Goal: Complete application form

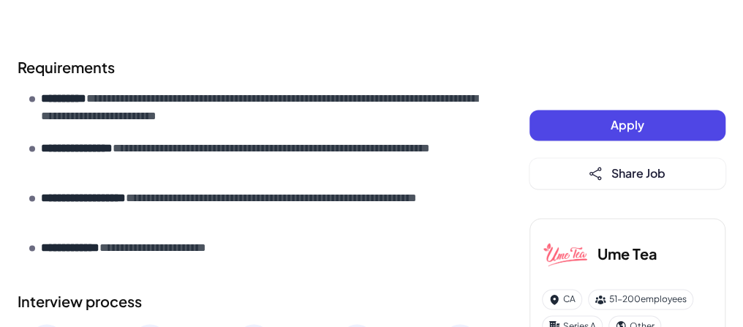
scroll to position [749, 0]
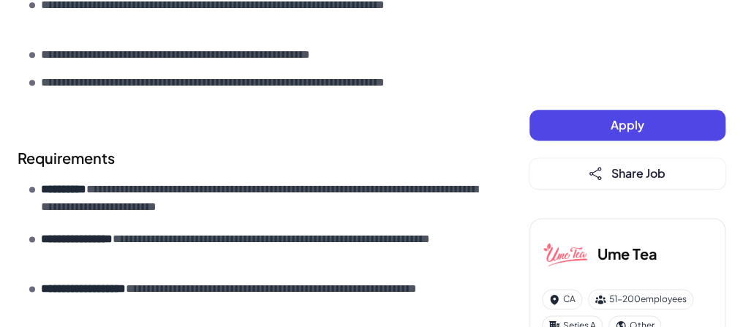
click at [642, 132] on span "Apply" at bounding box center [628, 124] width 34 height 15
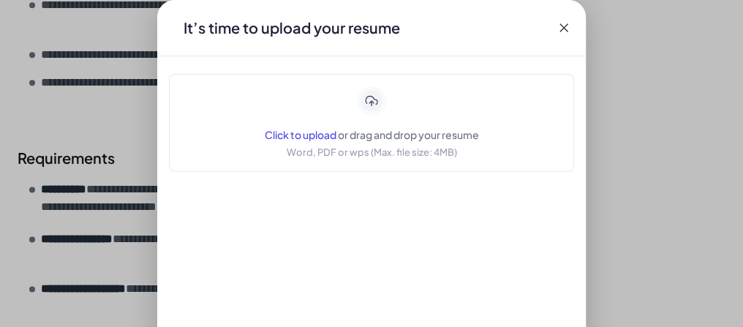
click at [265, 141] on span "Click to upload" at bounding box center [301, 134] width 72 height 13
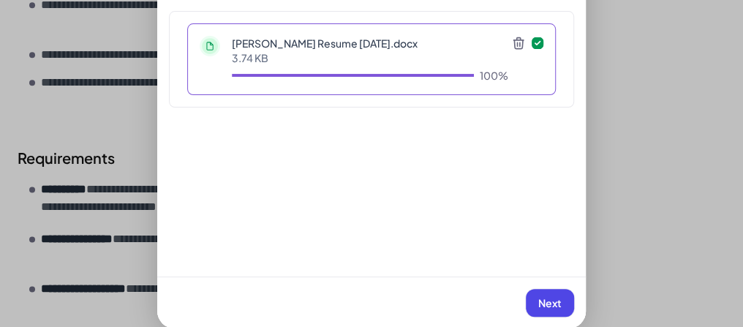
scroll to position [64, 0]
click at [550, 299] on span "Next" at bounding box center [549, 301] width 23 height 13
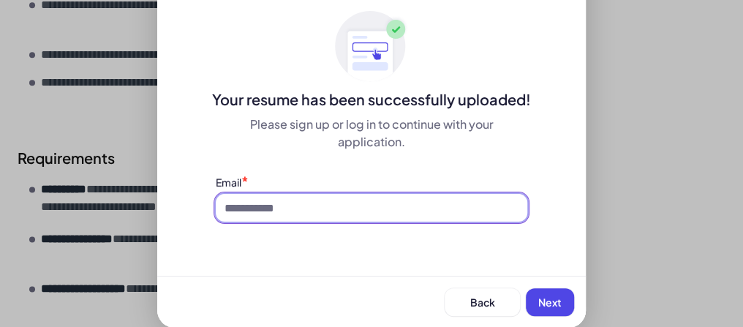
click at [244, 222] on input at bounding box center [372, 208] width 312 height 28
type input "**********"
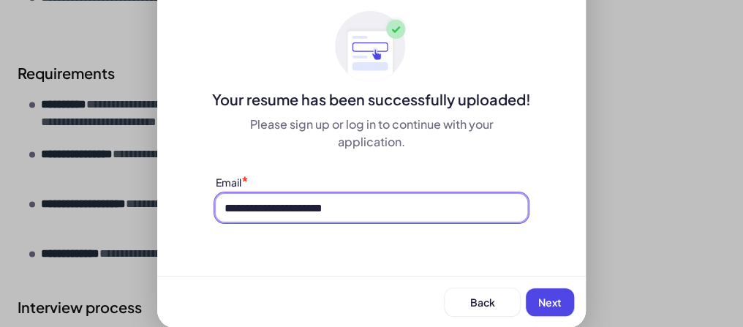
scroll to position [866, 0]
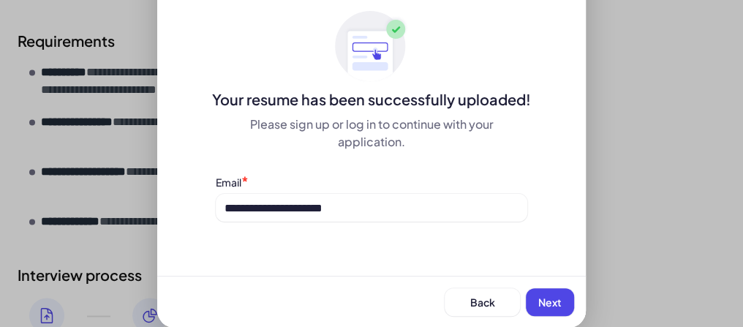
click at [538, 301] on span "Next" at bounding box center [549, 301] width 23 height 13
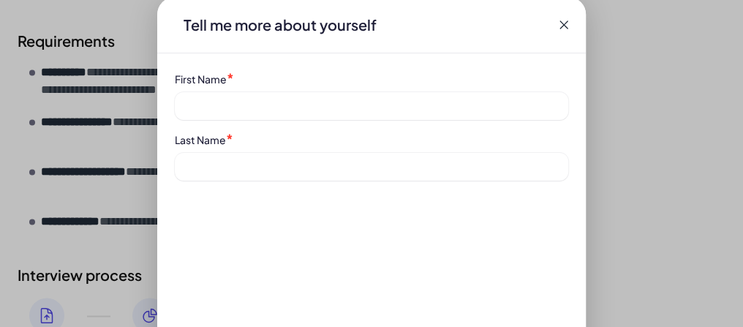
scroll to position [0, 0]
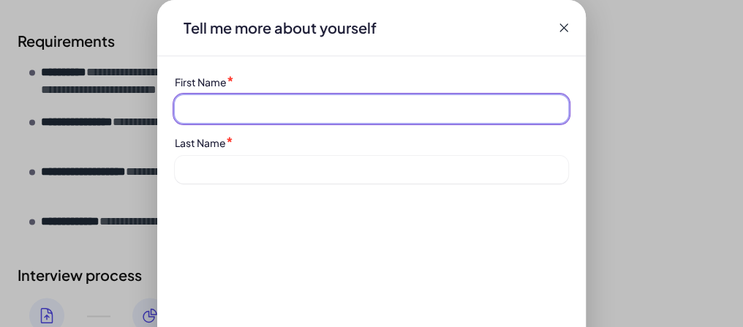
click at [195, 123] on input at bounding box center [371, 109] width 393 height 28
type input "****"
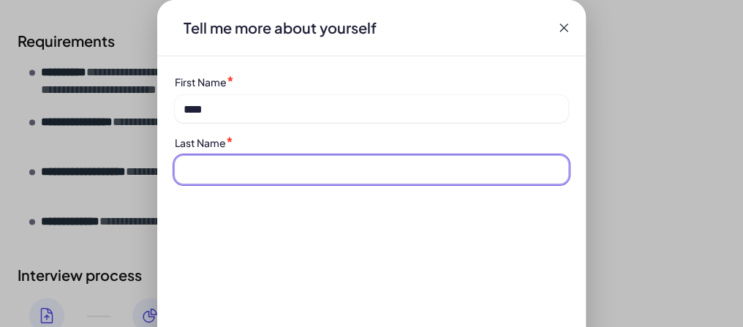
click at [189, 184] on input at bounding box center [371, 170] width 393 height 28
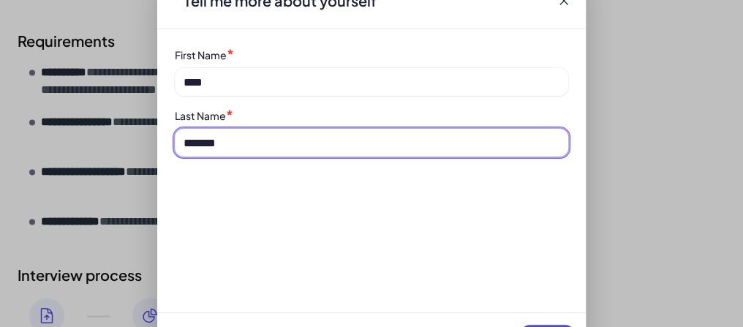
scroll to position [64, 0]
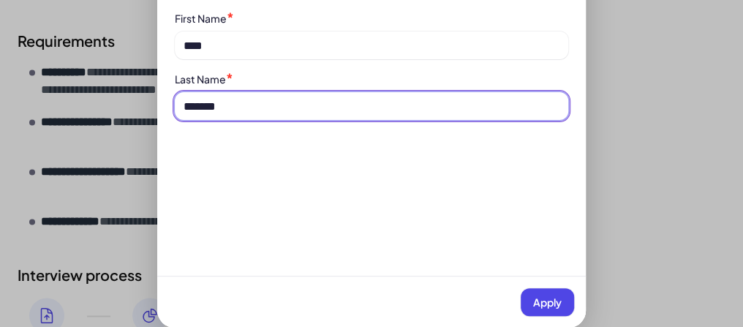
type input "*******"
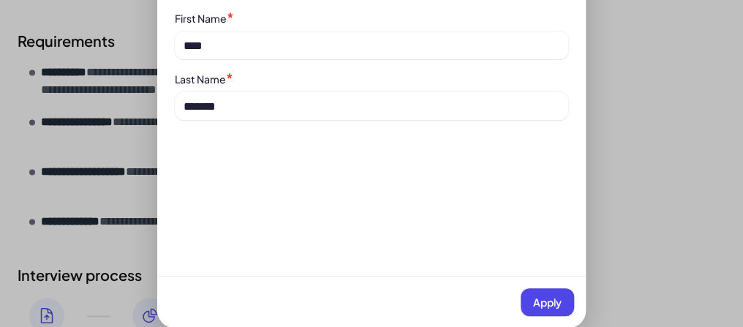
click at [540, 295] on span "Apply" at bounding box center [547, 301] width 29 height 13
